Goal: Information Seeking & Learning: Learn about a topic

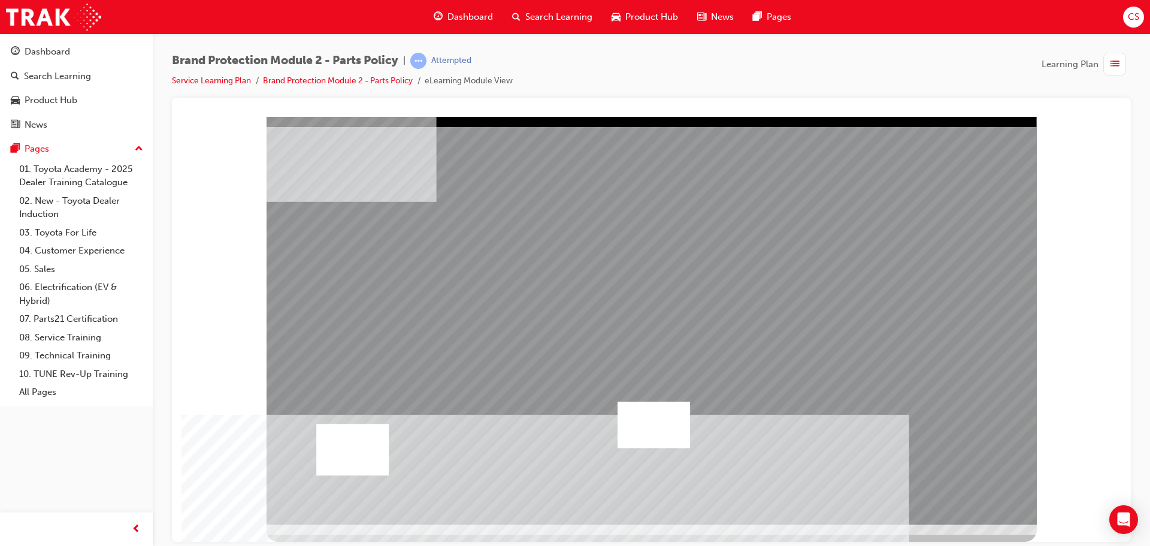
click at [1092, 121] on div "multistate" at bounding box center [651, 121] width 930 height 0
